Goal: Contribute content: Add original content to the website for others to see

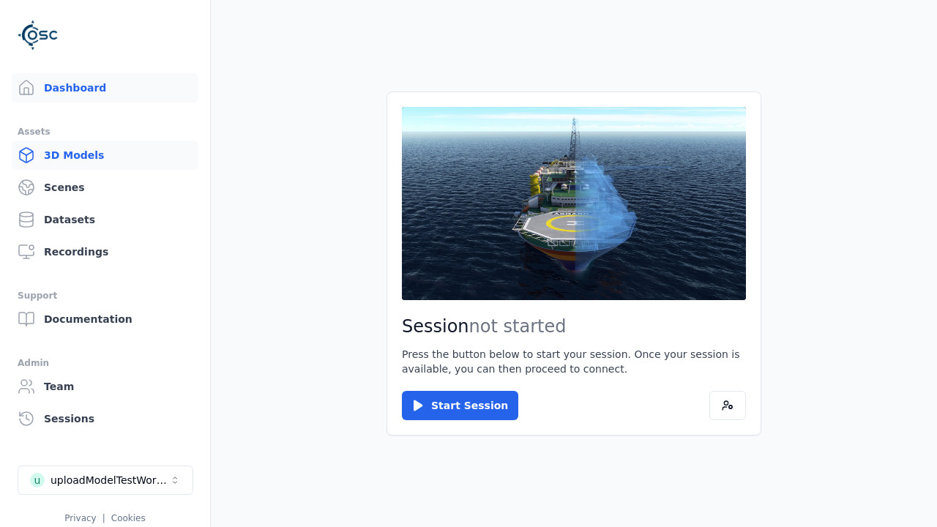
click at [105, 155] on link "3D Models" at bounding box center [105, 155] width 187 height 29
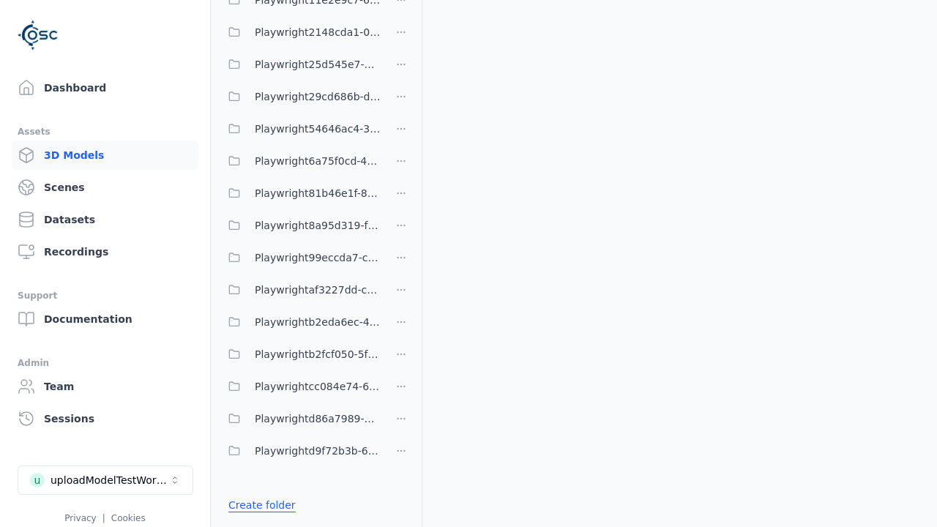
click at [258, 505] on link "Create folder" at bounding box center [261, 505] width 67 height 15
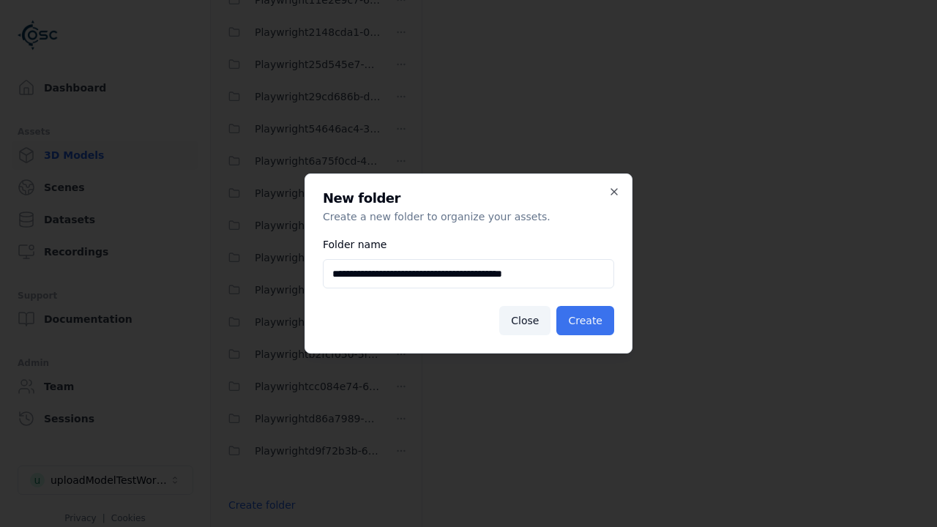
type input "**********"
click at [587, 321] on button "Create" at bounding box center [585, 320] width 58 height 29
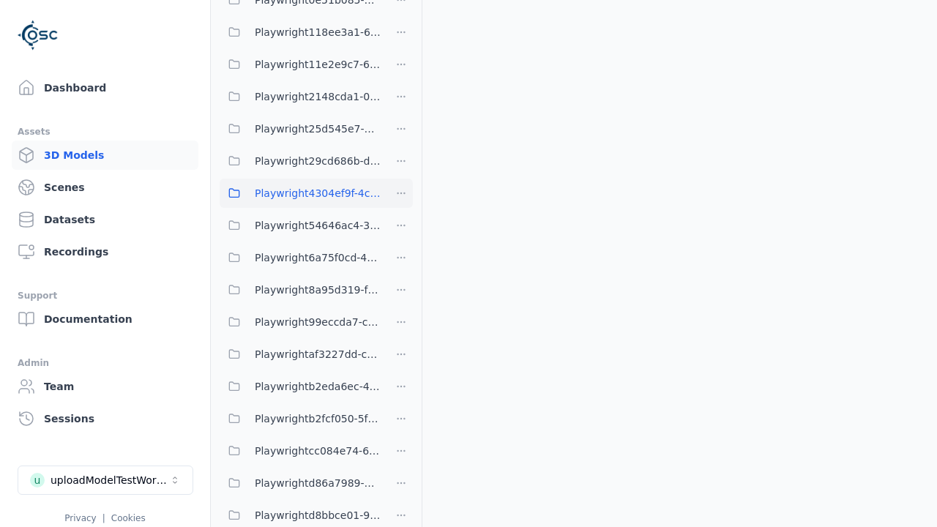
click at [300, 193] on span "Playwright4304ef9f-4cbf-49b7-a41b-f77e3bae574e" at bounding box center [318, 193] width 126 height 18
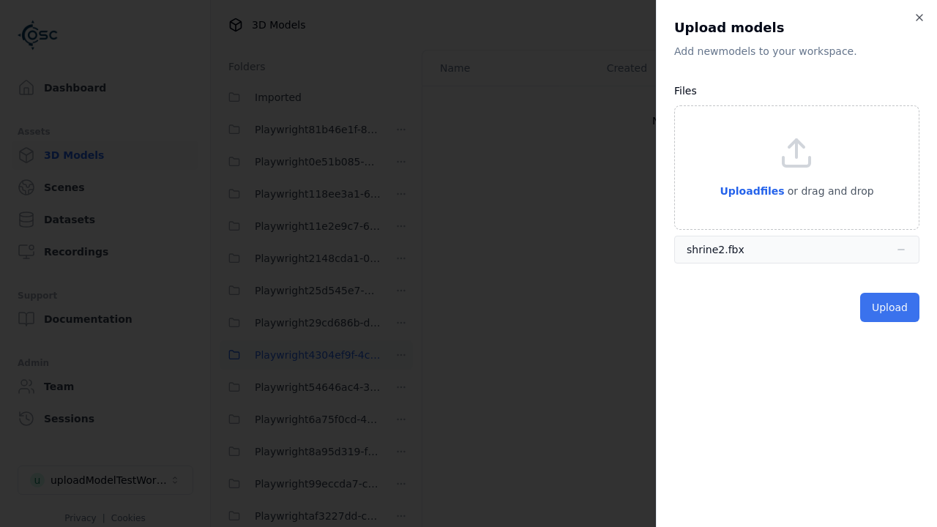
click at [891, 307] on button "Upload" at bounding box center [889, 307] width 59 height 29
